Goal: Information Seeking & Learning: Learn about a topic

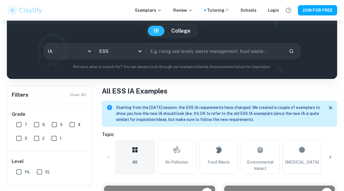
scroll to position [48, 0]
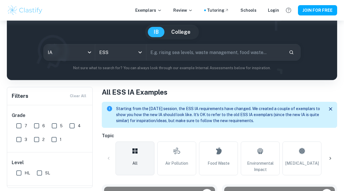
click at [38, 127] on input "6" at bounding box center [36, 125] width 11 height 11
checkbox input "true"
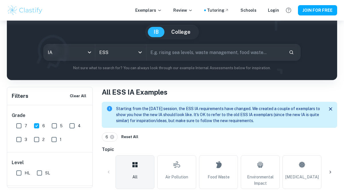
click at [167, 54] on input "text" at bounding box center [216, 52] width 138 height 16
type input "s"
type input "intercropping"
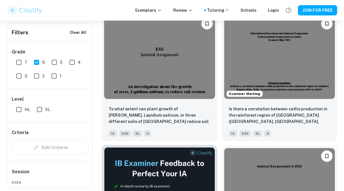
scroll to position [164, 0]
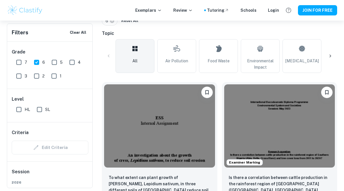
click at [17, 65] on input "7" at bounding box center [18, 62] width 11 height 11
checkbox input "true"
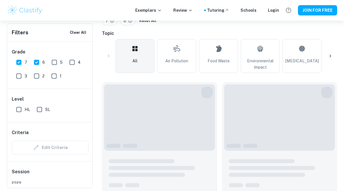
click at [39, 60] on input "6" at bounding box center [36, 62] width 11 height 11
checkbox input "false"
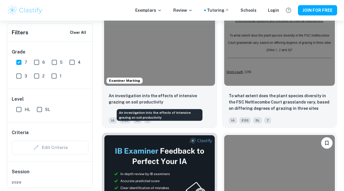
scroll to position [248, 0]
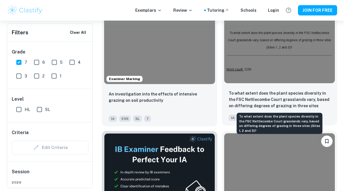
click at [245, 100] on p "To what extent does the plant species diversity in the FSC Nettlecombe Court gr…" at bounding box center [280, 99] width 102 height 19
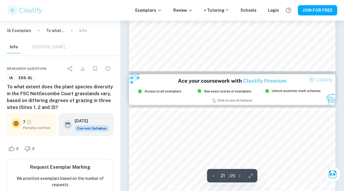
type input "20"
